Goal: Transaction & Acquisition: Purchase product/service

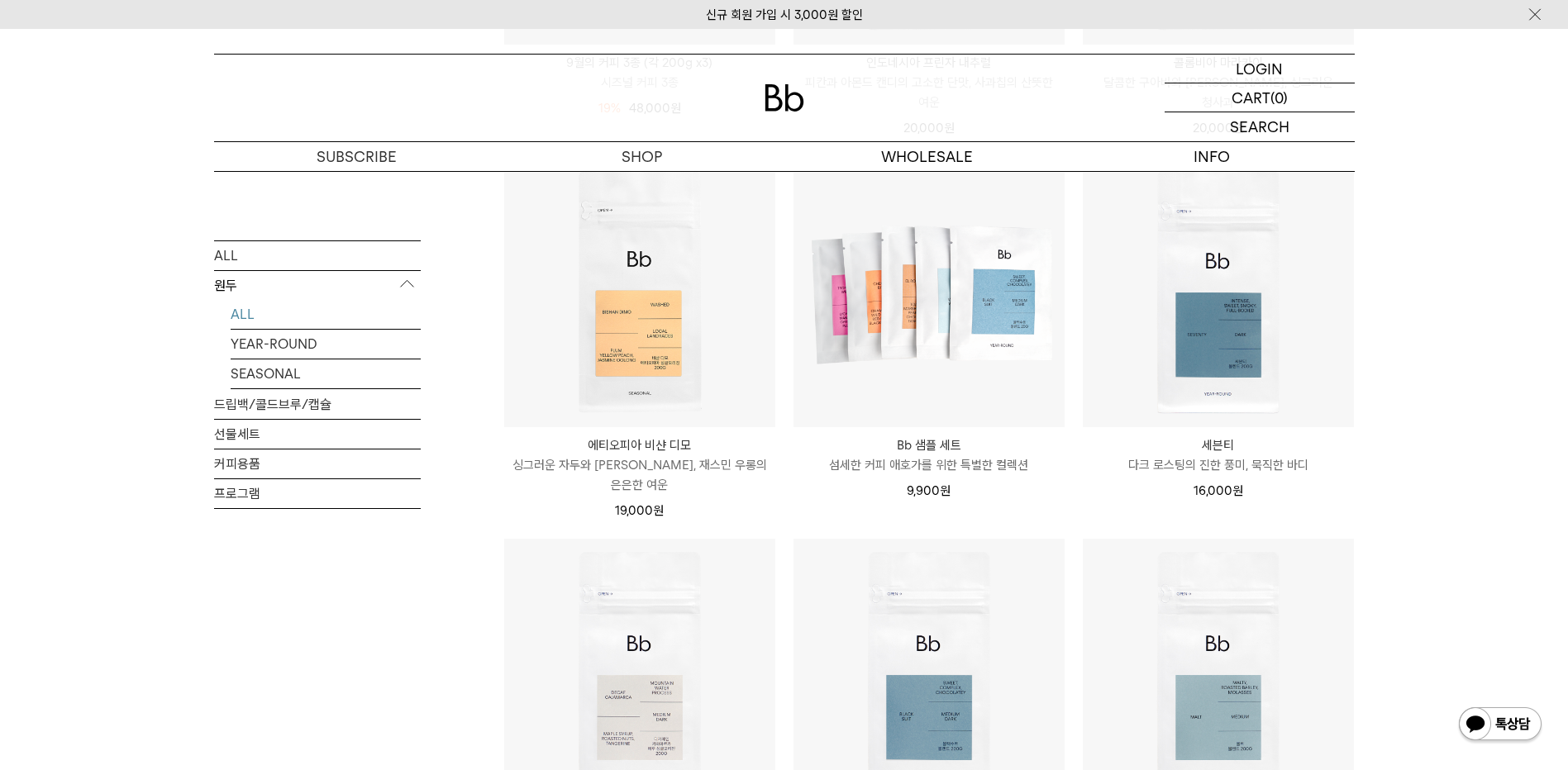
scroll to position [1074, 0]
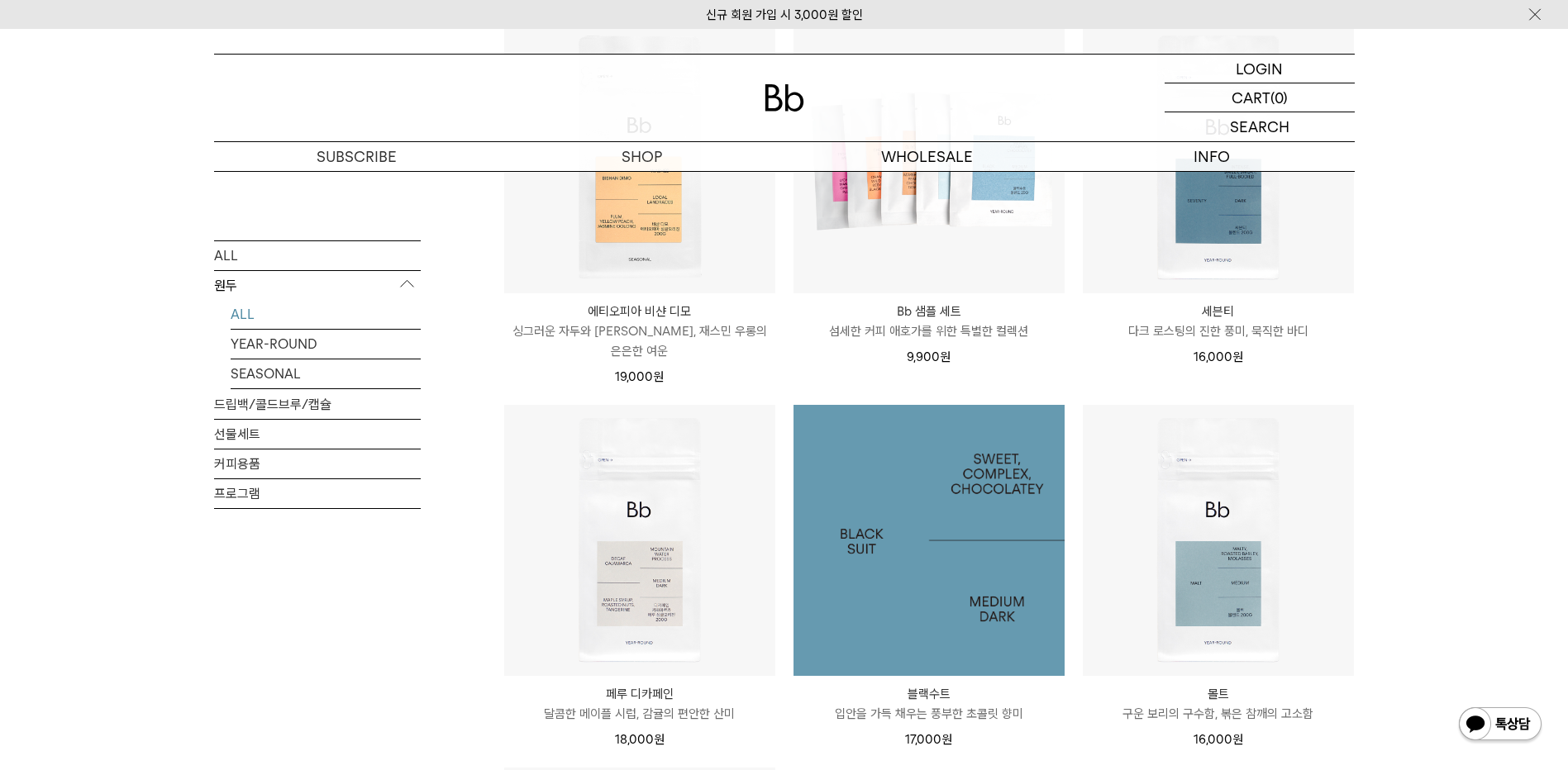
click at [941, 552] on img at bounding box center [929, 540] width 271 height 271
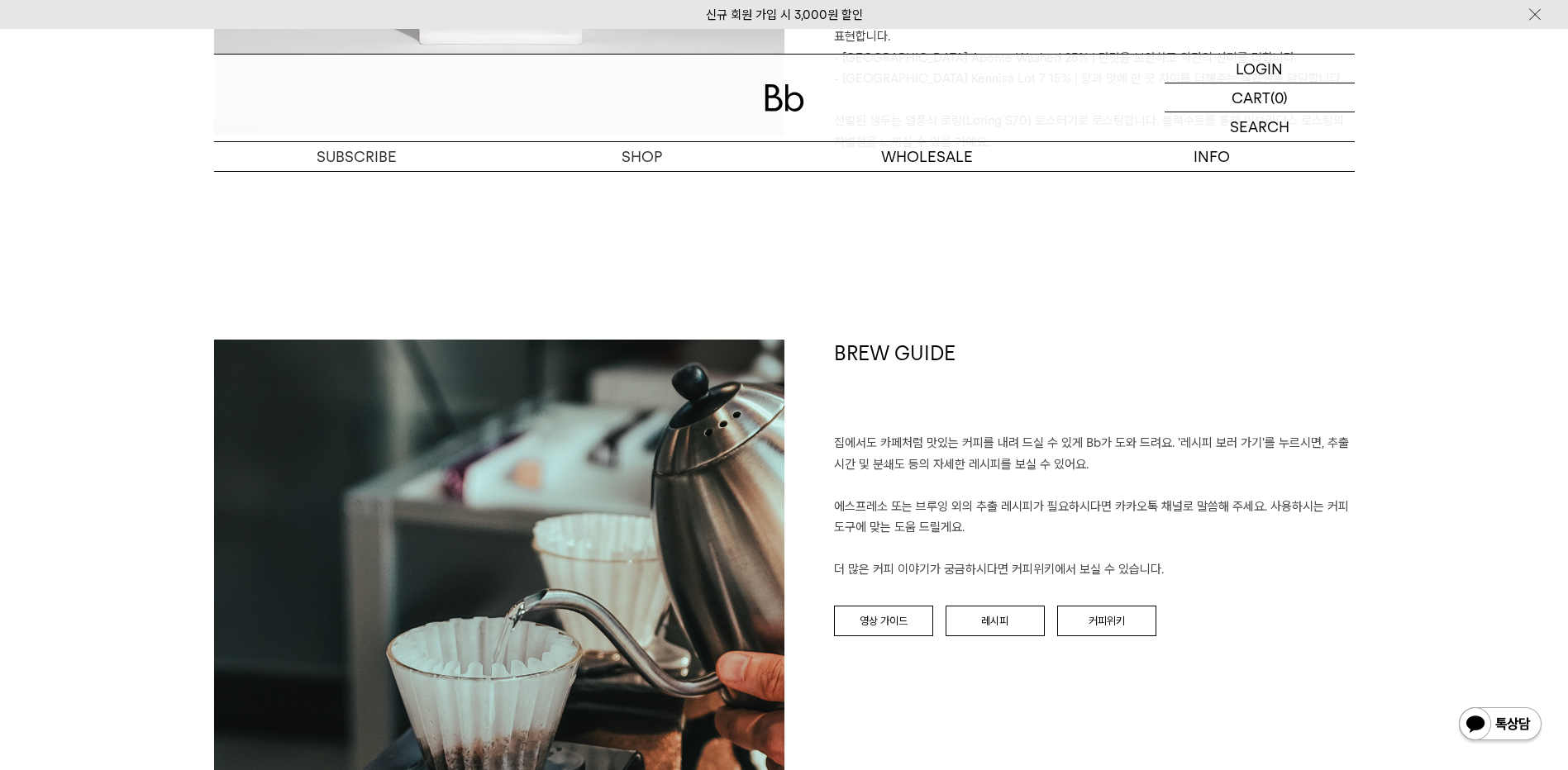
scroll to position [1819, 0]
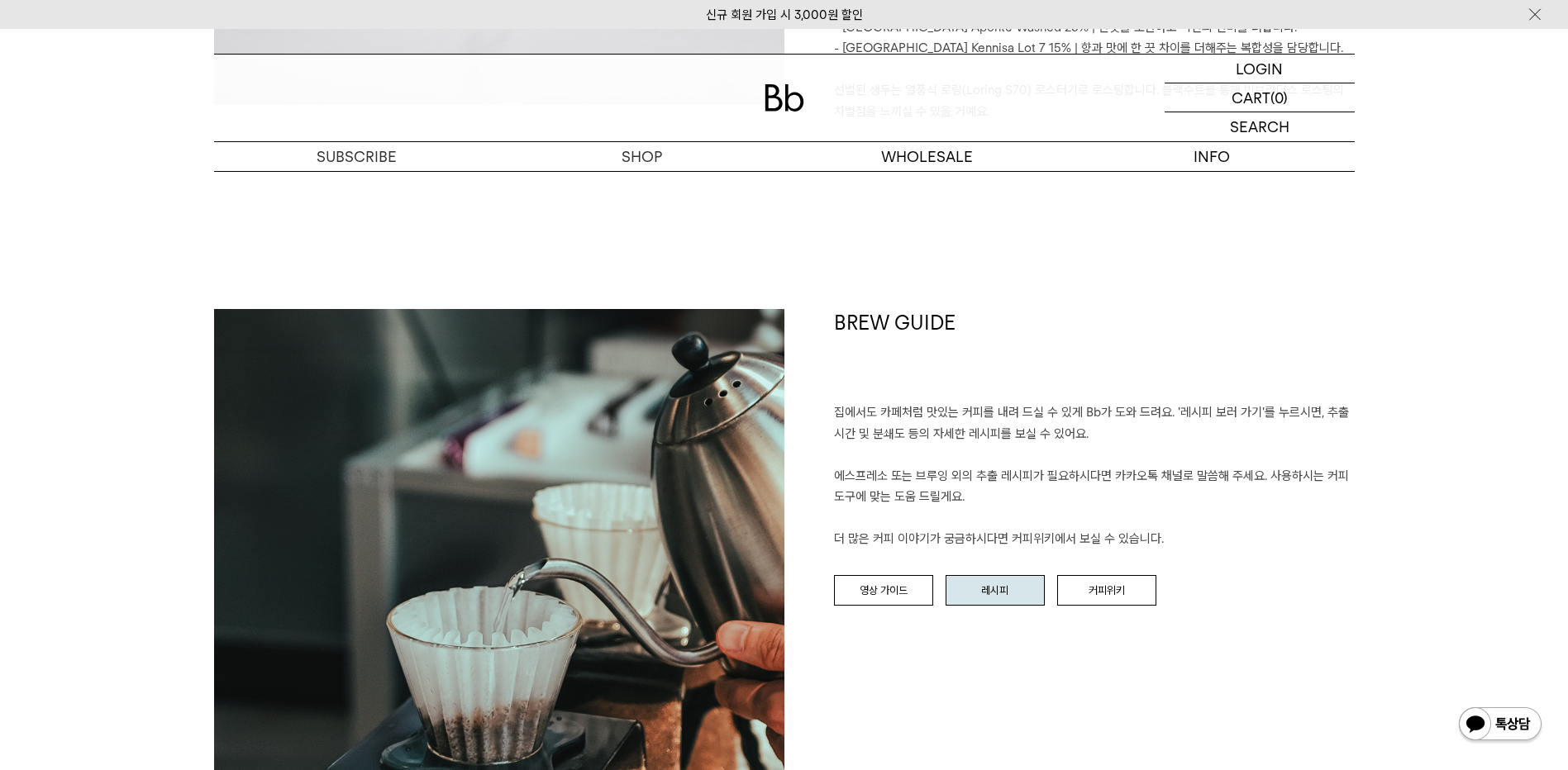
click at [992, 575] on link "레시피" at bounding box center [995, 590] width 99 height 31
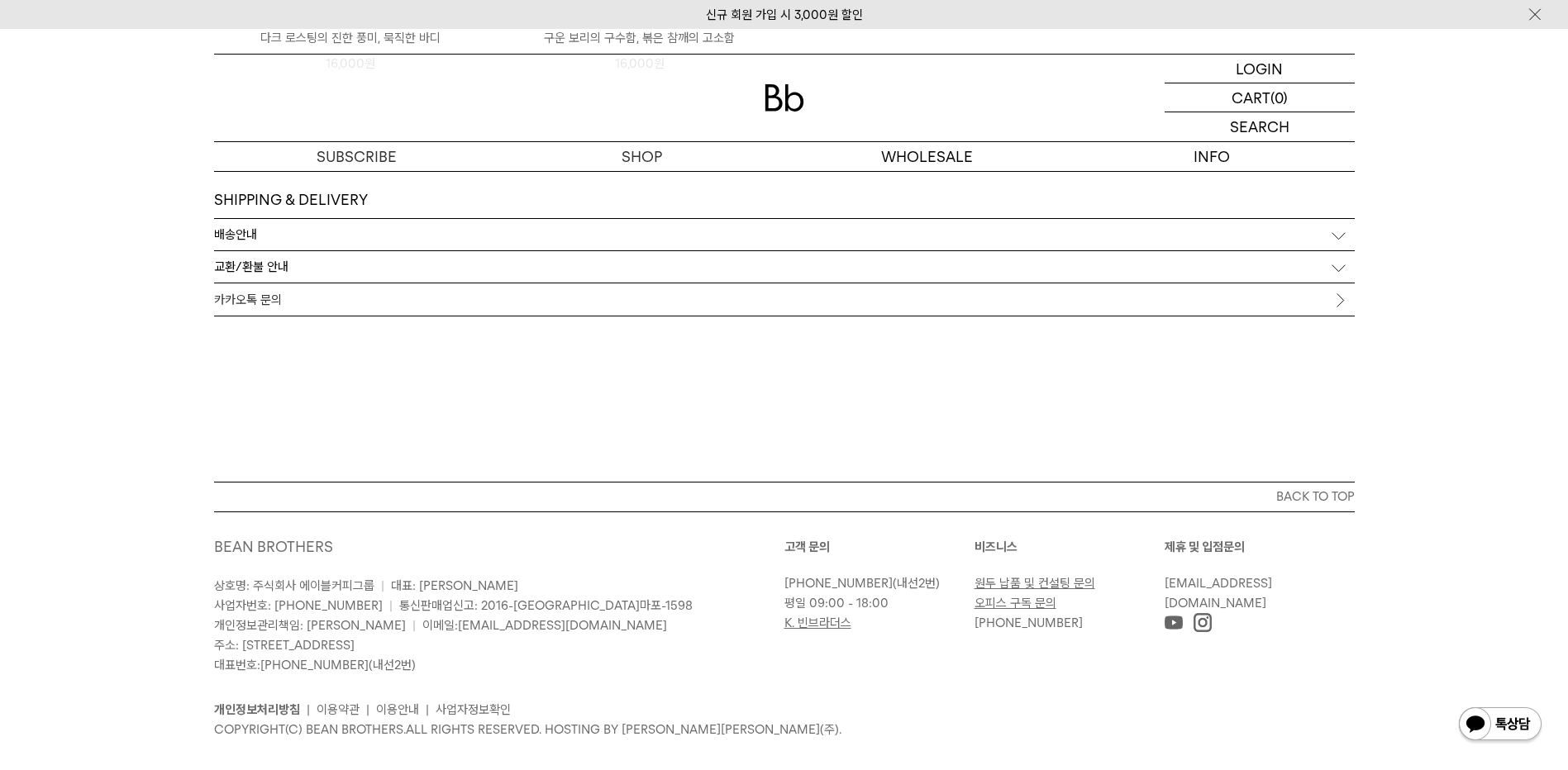
scroll to position [5134, 0]
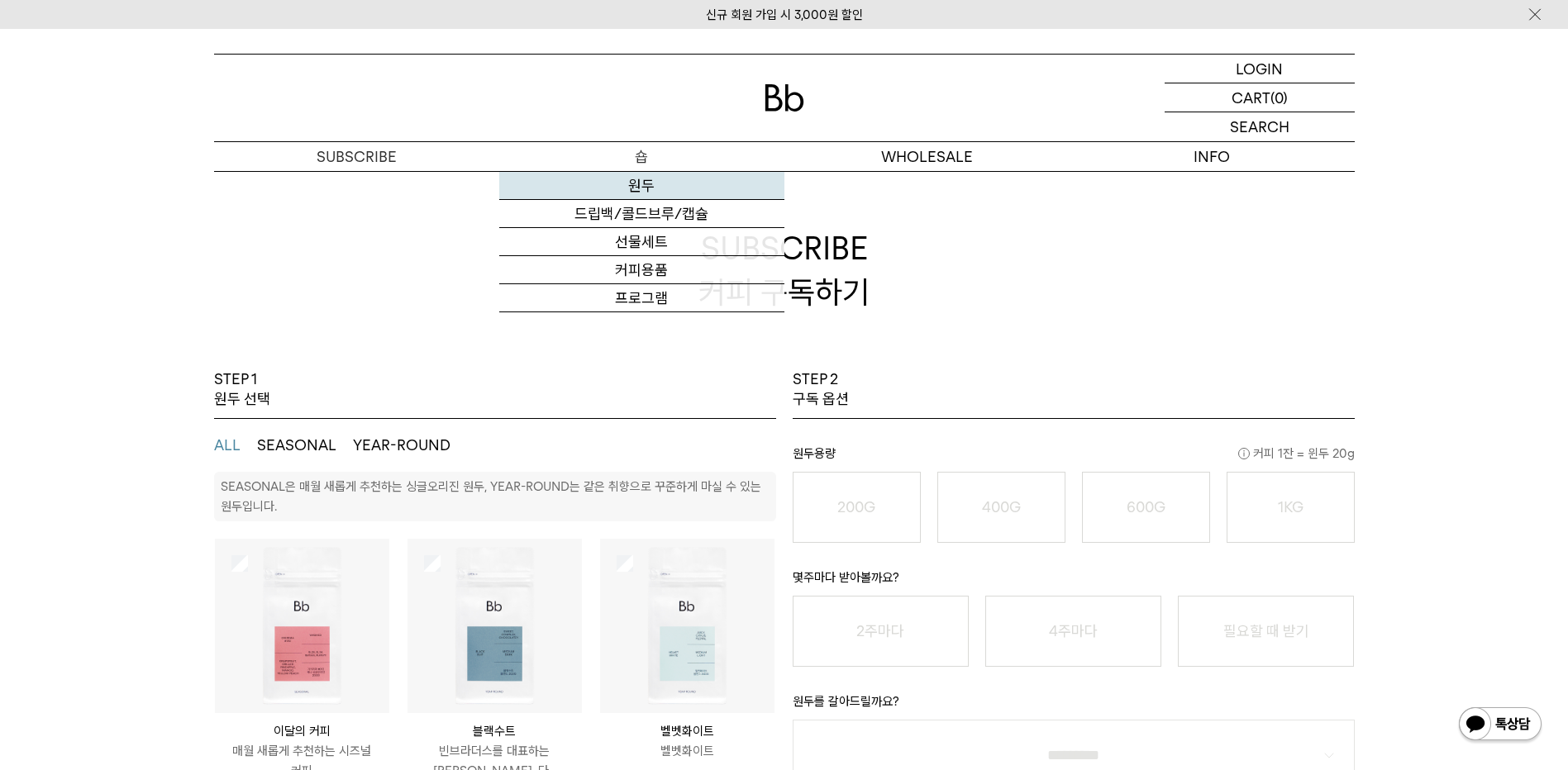
click at [639, 192] on link "원두" at bounding box center [641, 186] width 285 height 28
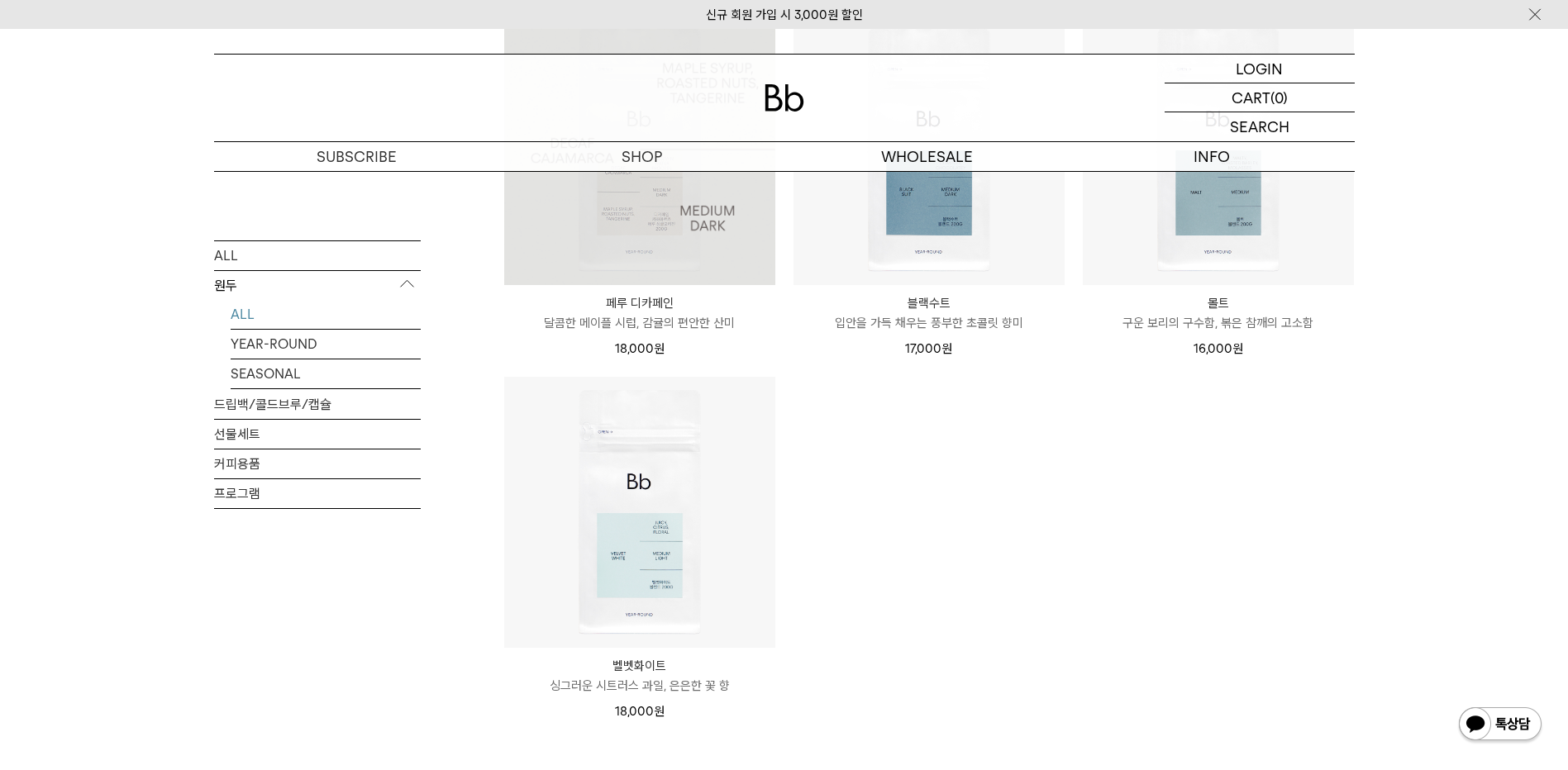
scroll to position [1488, 0]
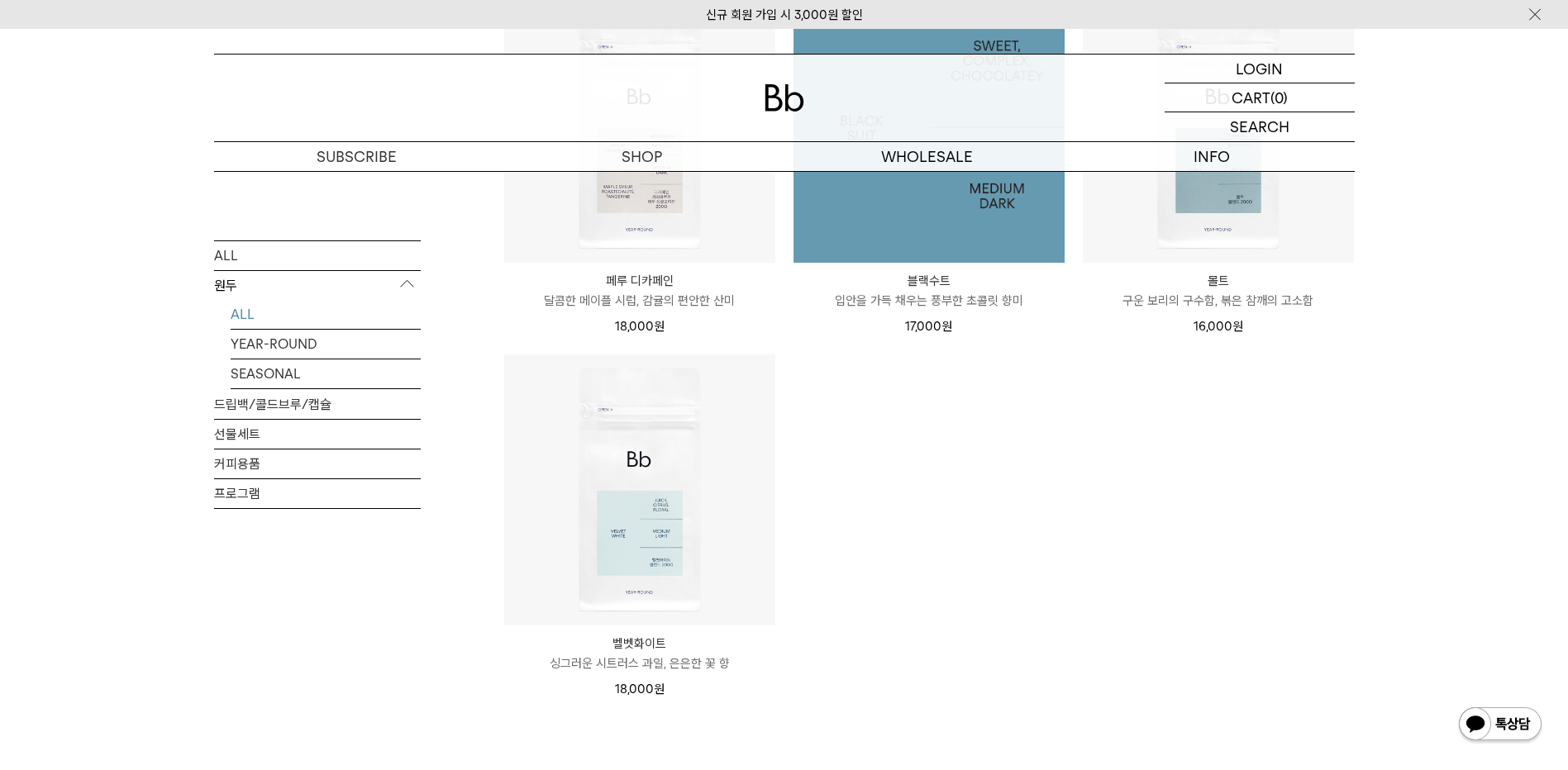
click at [900, 197] on img at bounding box center [929, 127] width 271 height 271
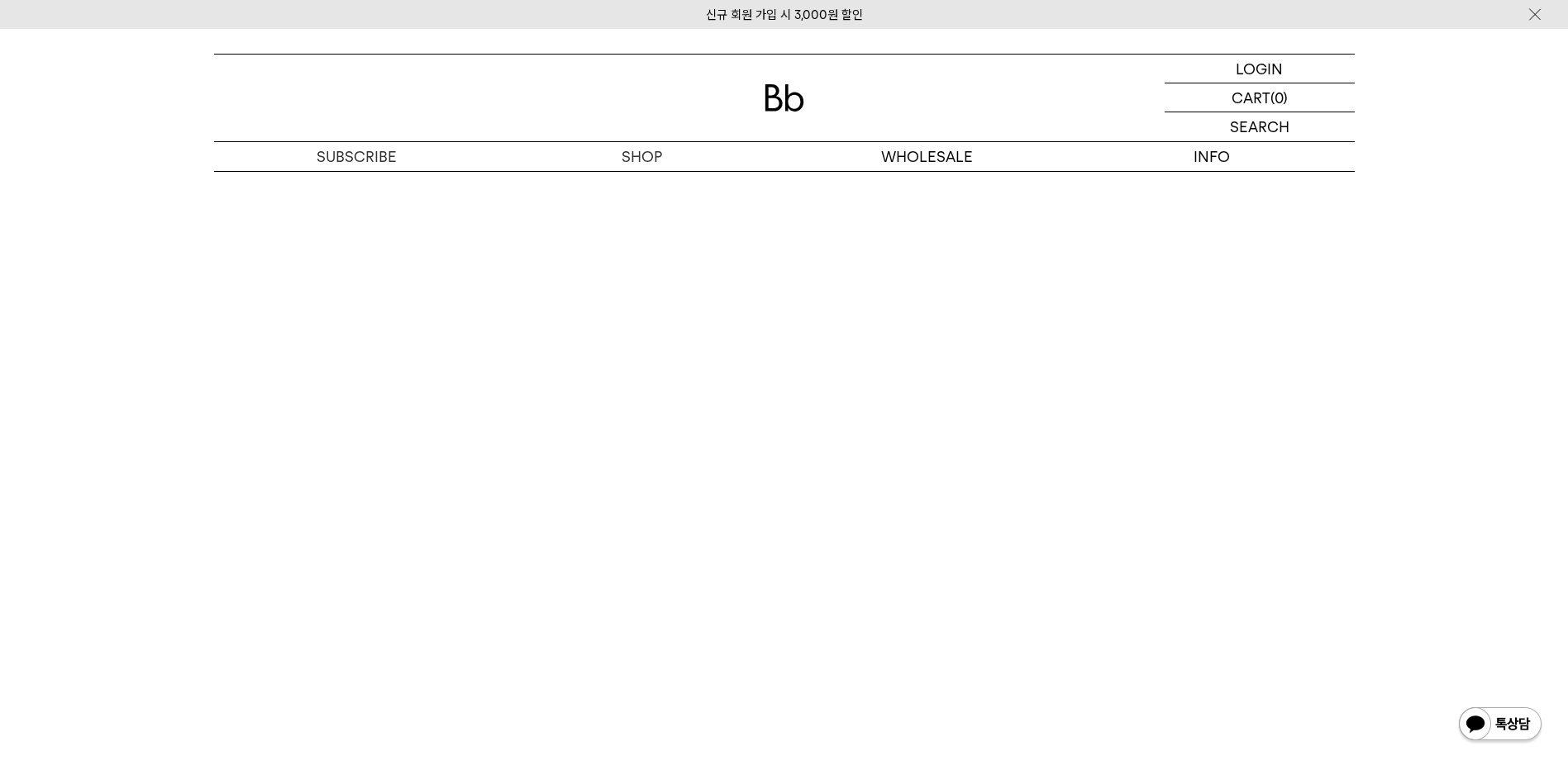
scroll to position [3802, 0]
